Goal: Task Accomplishment & Management: Use online tool/utility

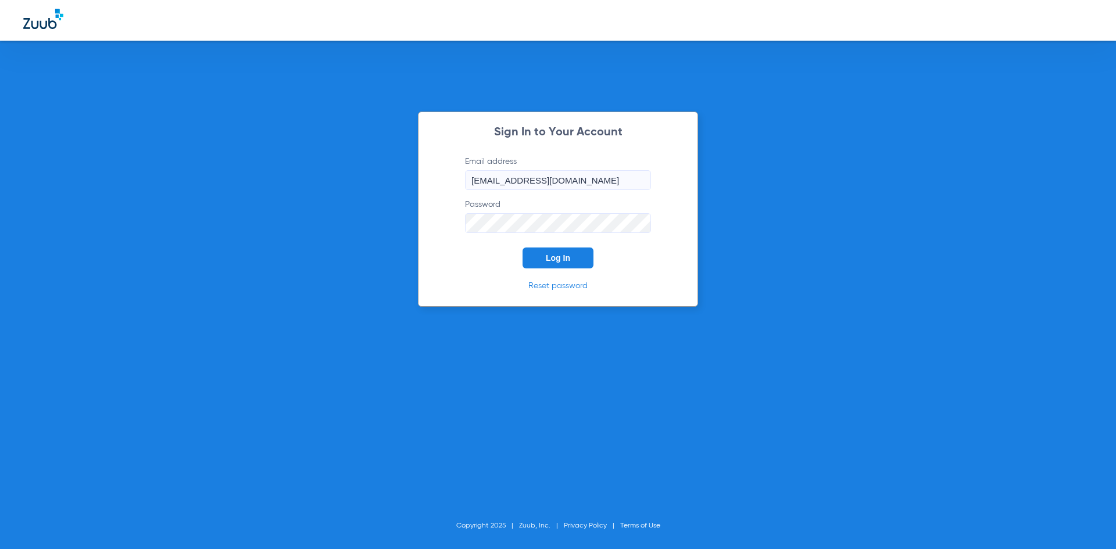
click at [569, 260] on span "Log In" at bounding box center [558, 257] width 24 height 9
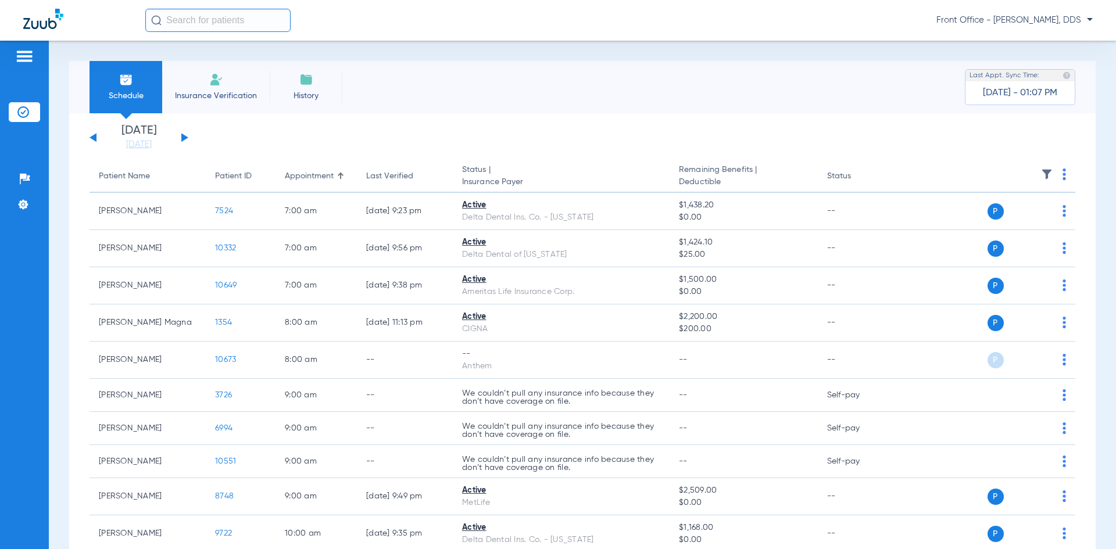
click at [184, 136] on button at bounding box center [184, 137] width 7 height 9
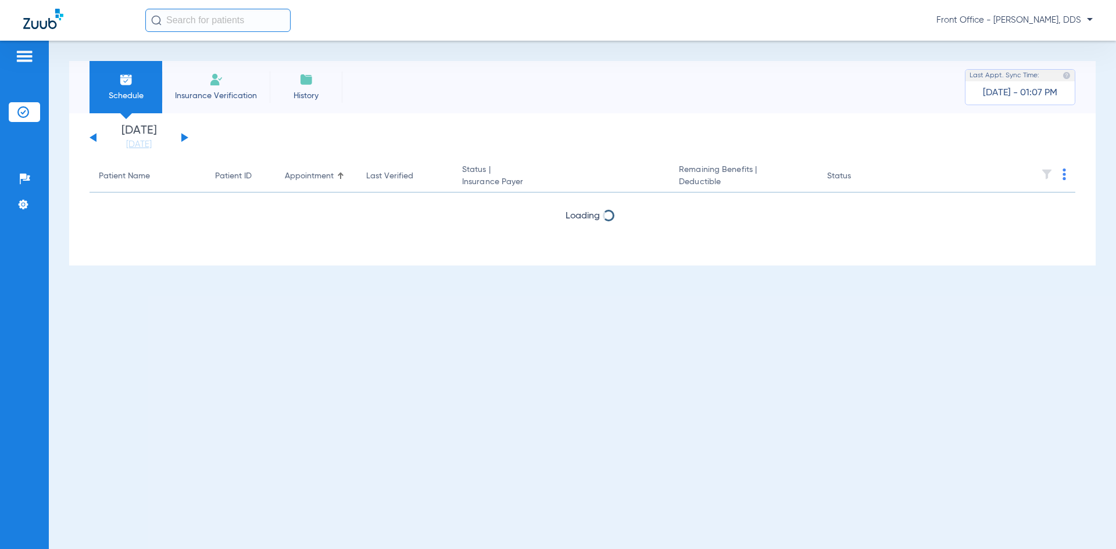
click at [184, 136] on button at bounding box center [184, 137] width 7 height 9
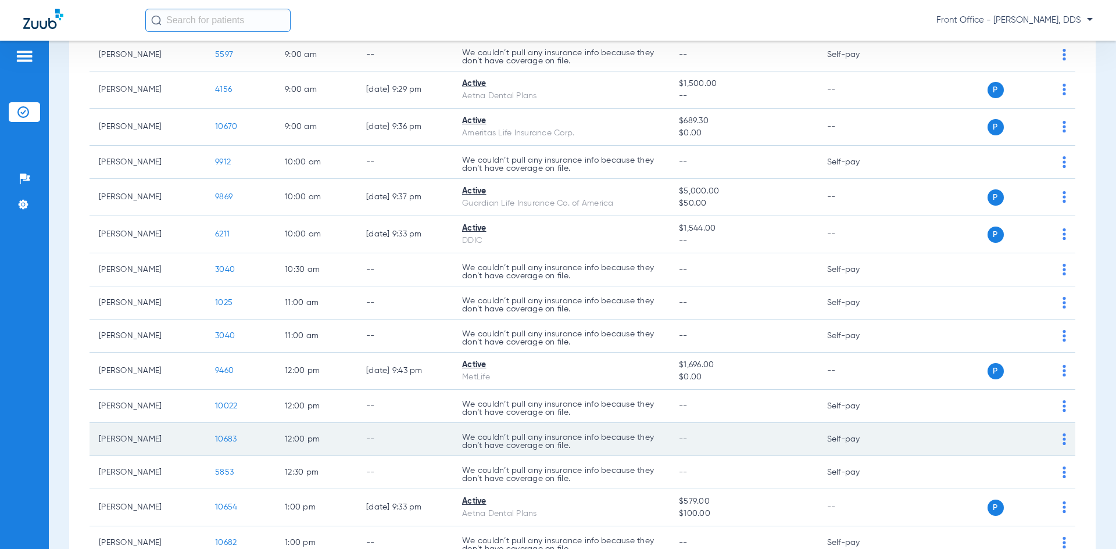
scroll to position [465, 0]
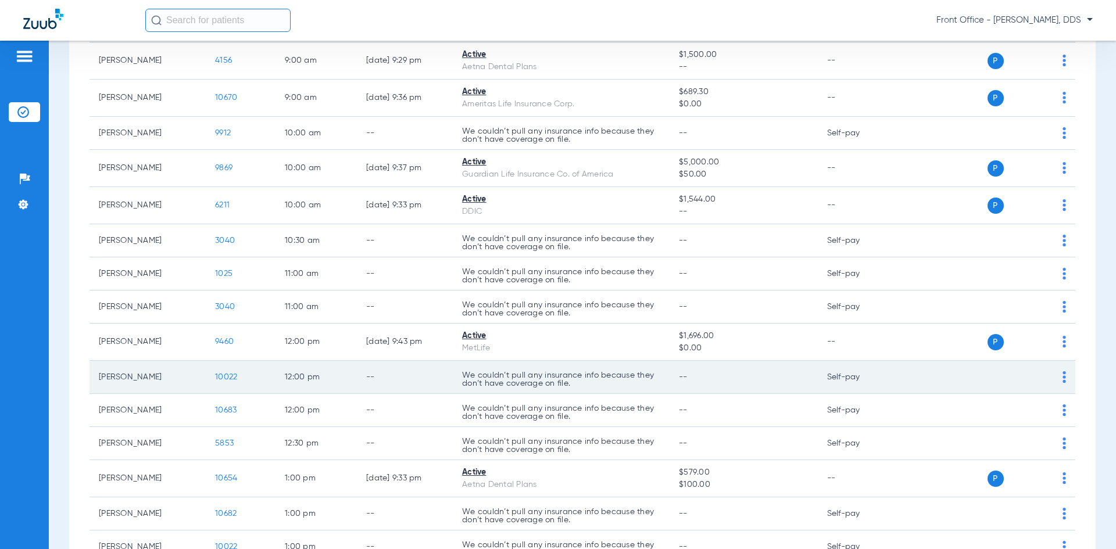
click at [1062, 378] on img at bounding box center [1063, 377] width 3 height 12
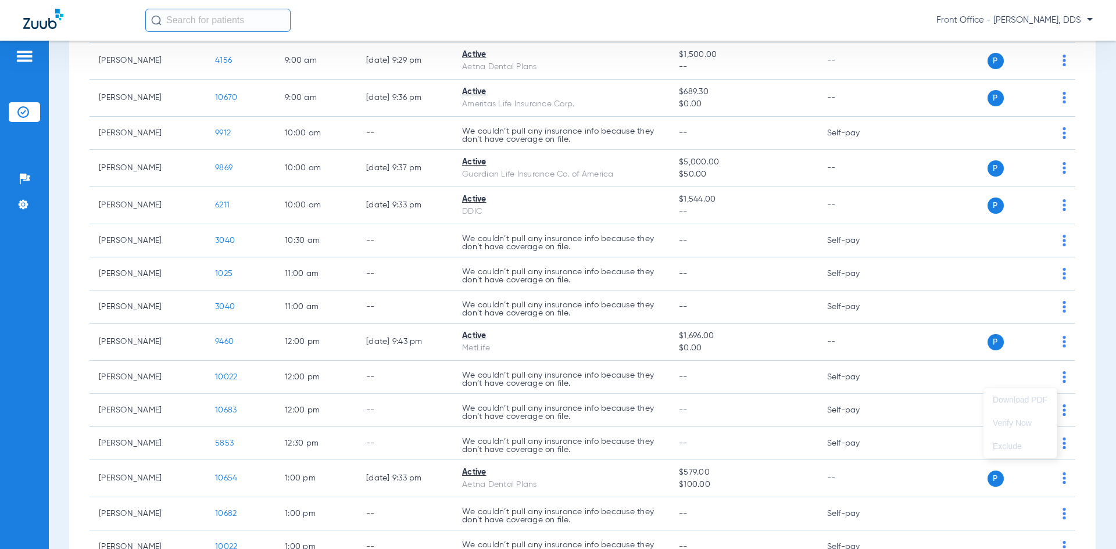
click at [988, 375] on div at bounding box center [558, 274] width 1116 height 549
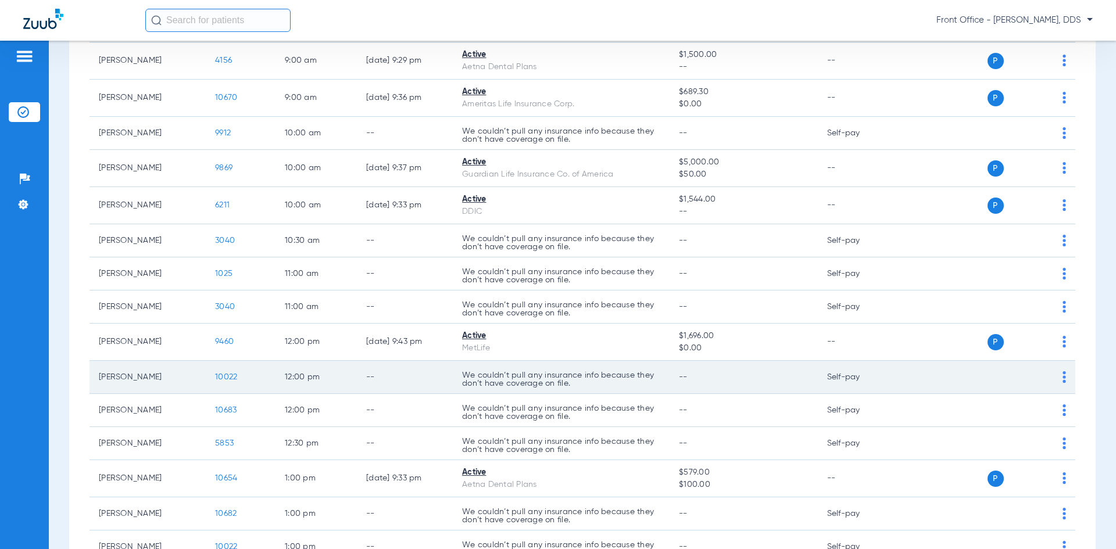
click at [1062, 375] on img at bounding box center [1063, 377] width 3 height 12
click at [974, 380] on div at bounding box center [558, 274] width 1116 height 549
click at [223, 376] on span "10022" at bounding box center [226, 377] width 22 height 8
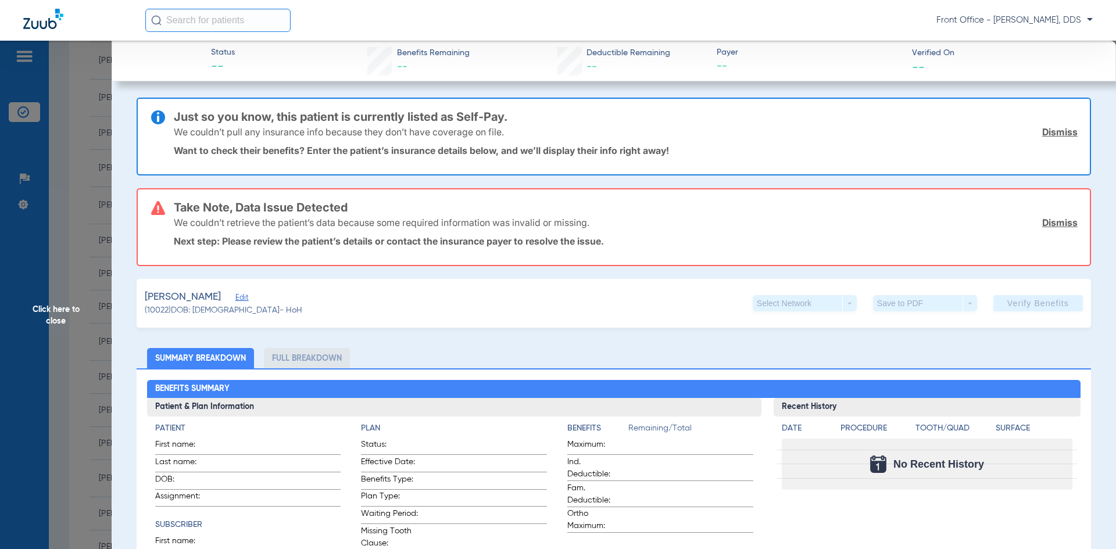
click at [1031, 303] on app-verify-button "Verify Benefits" at bounding box center [1037, 303] width 89 height 16
click at [1042, 217] on link "Dismiss" at bounding box center [1059, 223] width 35 height 12
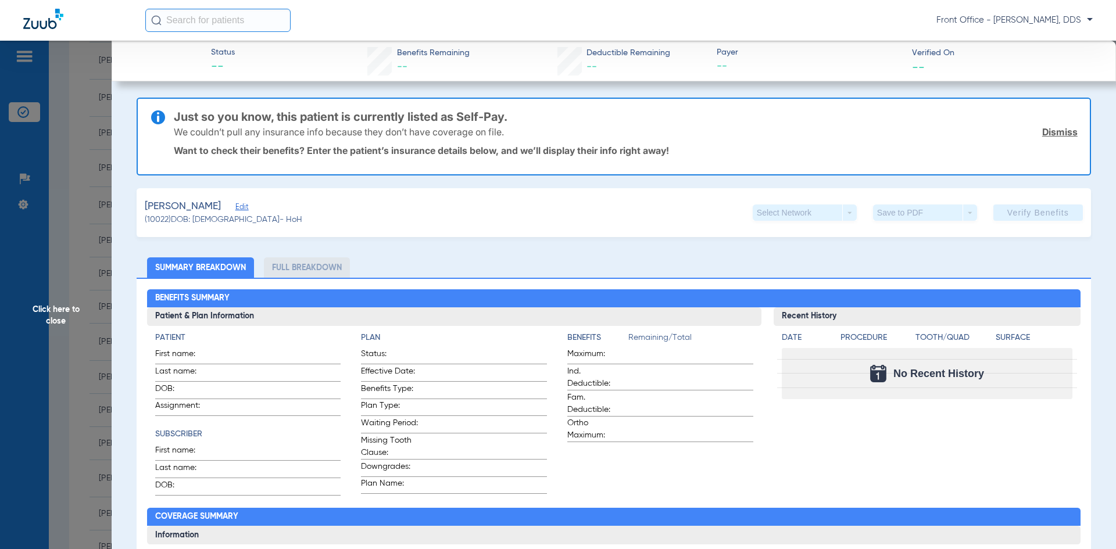
click at [1045, 132] on link "Dismiss" at bounding box center [1059, 132] width 35 height 12
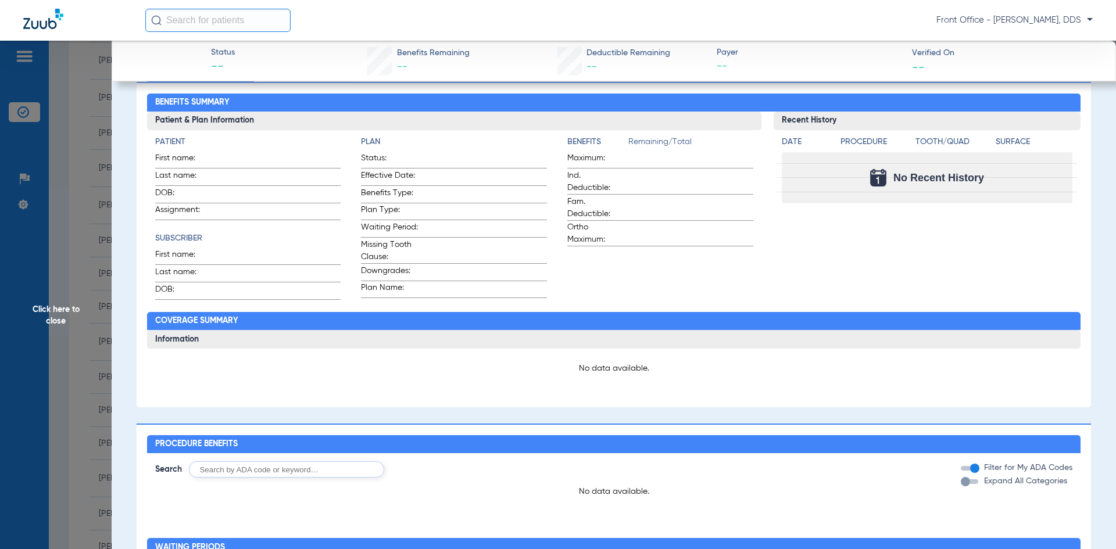
scroll to position [0, 0]
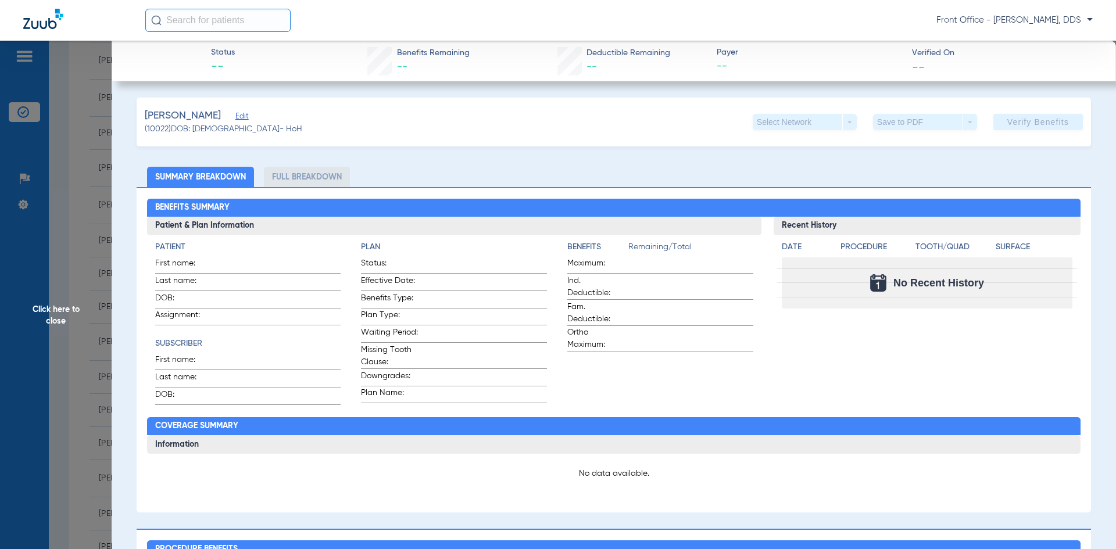
click at [799, 150] on div "[PERSON_NAME] (10022) DOB: [DEMOGRAPHIC_DATA] - HoH Select Network arrow_drop_d…" at bounding box center [614, 527] width 954 height 858
click at [235, 114] on span "Edit" at bounding box center [240, 117] width 10 height 11
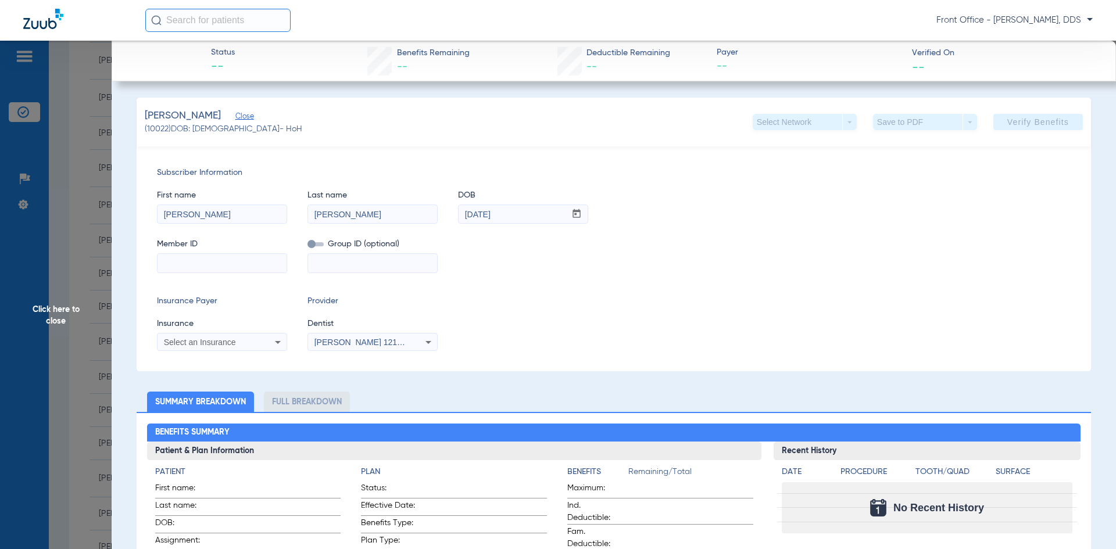
click at [178, 263] on input at bounding box center [221, 263] width 129 height 19
paste input "U93637169"
type input "U93637169"
click at [276, 346] on icon at bounding box center [278, 342] width 14 height 14
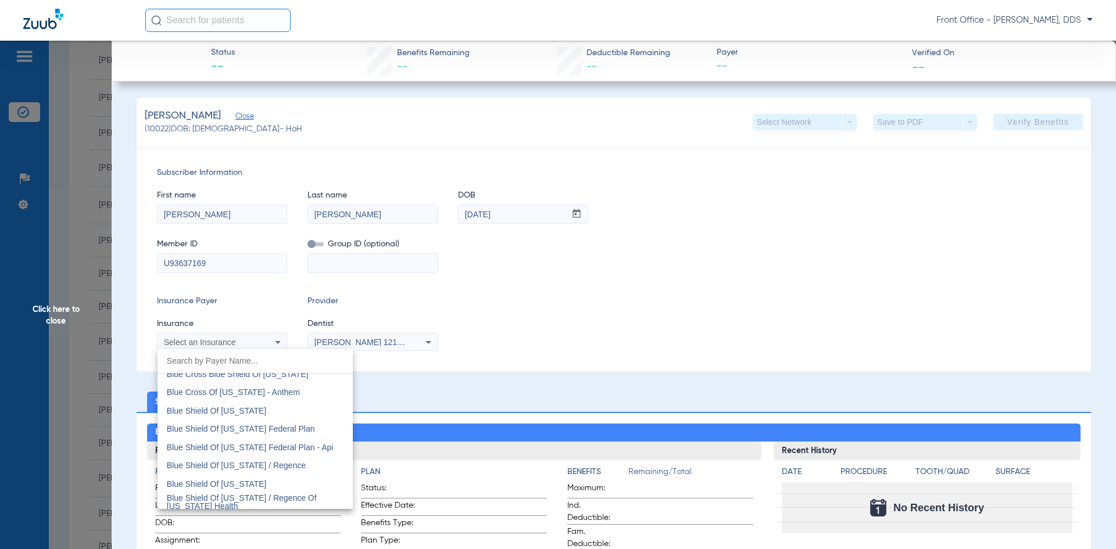
scroll to position [1685, 0]
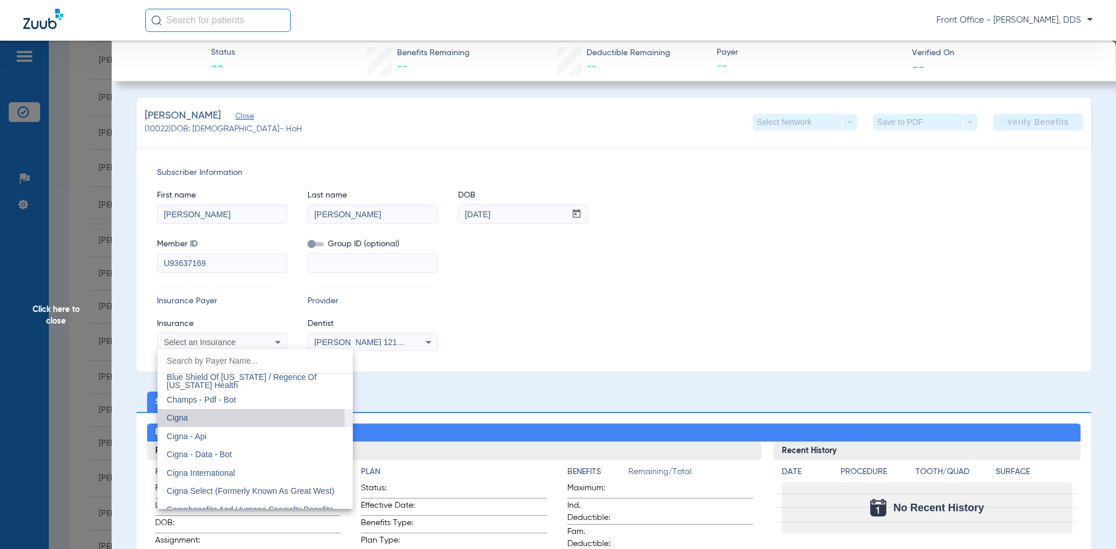
click at [189, 421] on mat-option "Cigna" at bounding box center [254, 418] width 195 height 19
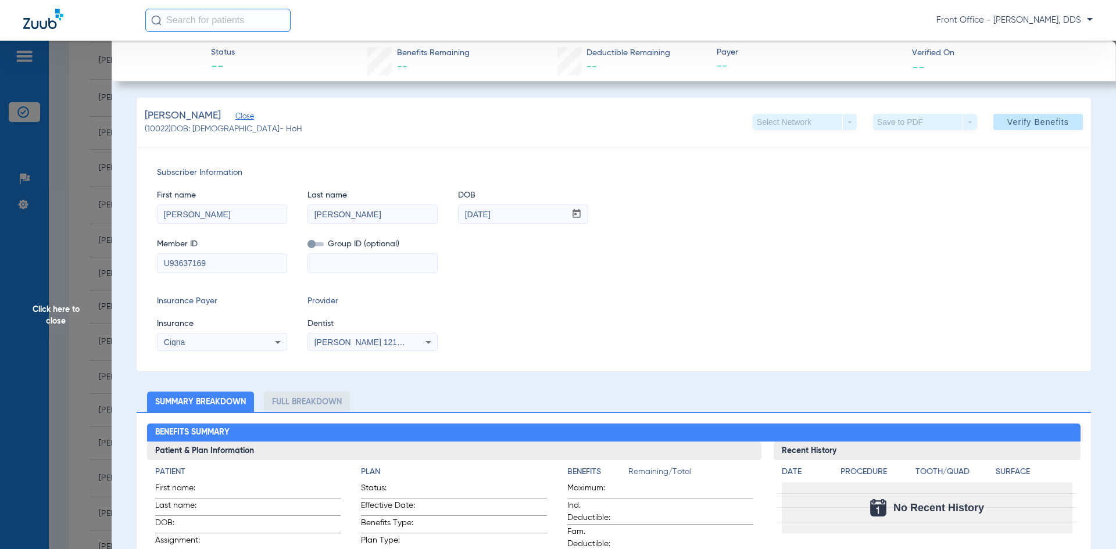
drag, startPoint x: 679, startPoint y: 347, endPoint x: 675, endPoint y: 343, distance: 6.6
click at [678, 346] on div "Insurance Payer Insurance Cigna Provider Dentist [GEOGRAPHIC_DATA][PERSON_NAME]…" at bounding box center [613, 323] width 913 height 56
click at [1024, 117] on span "Verify Benefits" at bounding box center [1038, 121] width 62 height 9
